Goal: Information Seeking & Learning: Compare options

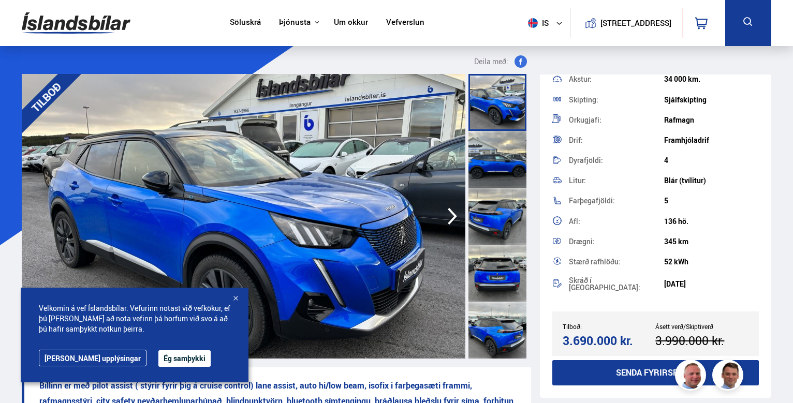
scroll to position [91, 0]
